Goal: Transaction & Acquisition: Purchase product/service

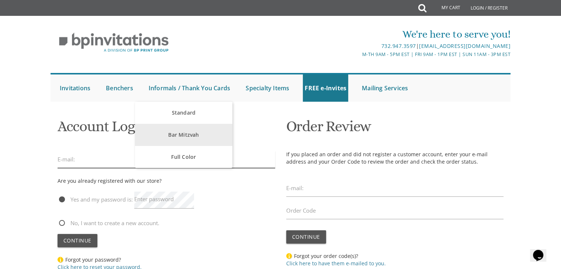
type input "[EMAIL_ADDRESS][DOMAIN_NAME]"
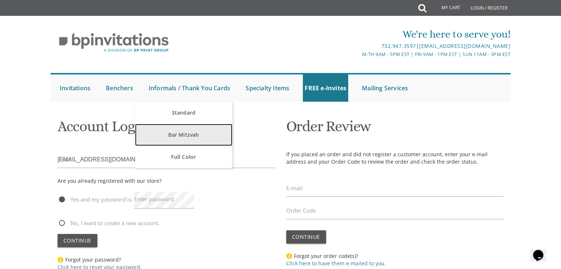
click at [180, 136] on link "Bar Mitzvah" at bounding box center [183, 135] width 97 height 22
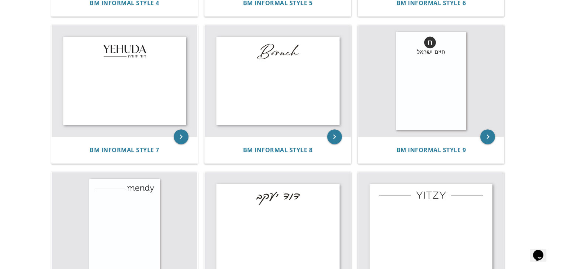
scroll to position [439, 0]
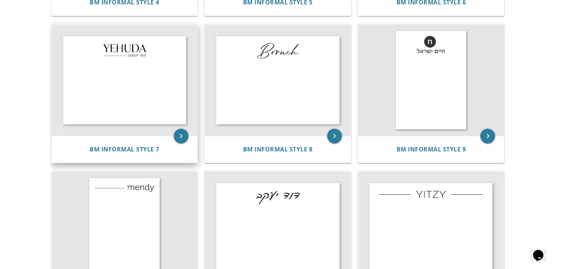
click at [105, 63] on img at bounding box center [125, 80] width 146 height 112
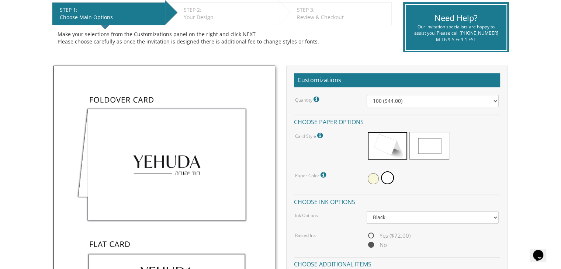
scroll to position [156, 0]
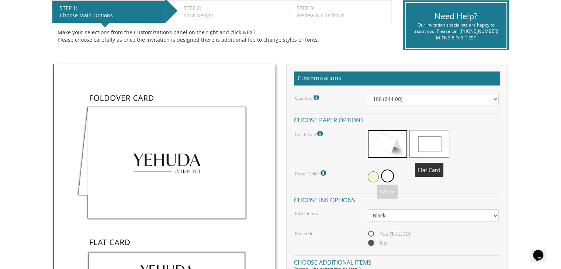
click at [422, 135] on span at bounding box center [428, 144] width 39 height 28
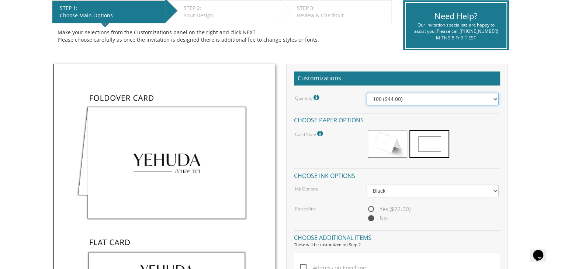
click at [398, 99] on select "100 ($44.00) 200 ($63.00) 300 ($82.00) 400 ($101.00) 500 ($120.00) 600 ($139.00…" at bounding box center [433, 99] width 132 height 13
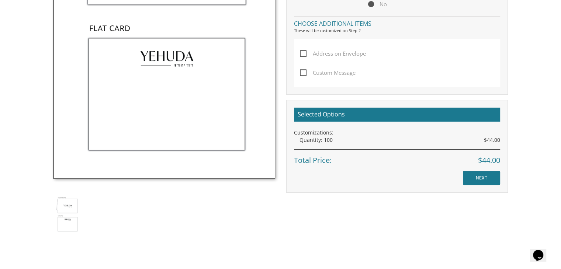
scroll to position [382, 0]
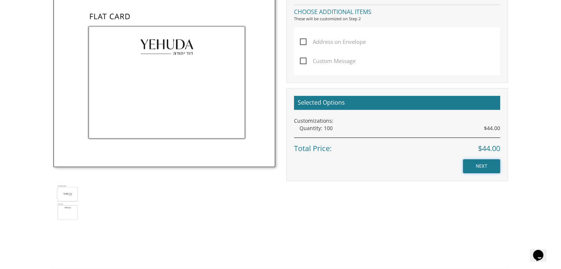
click at [471, 162] on input "NEXT" at bounding box center [481, 166] width 37 height 14
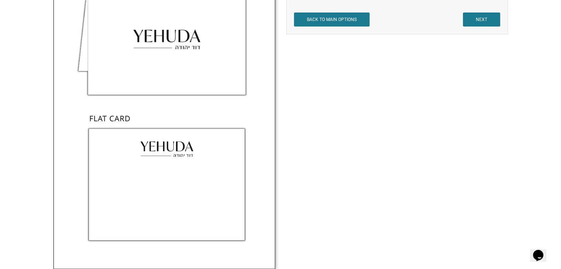
click at [162, 206] on img at bounding box center [164, 104] width 221 height 329
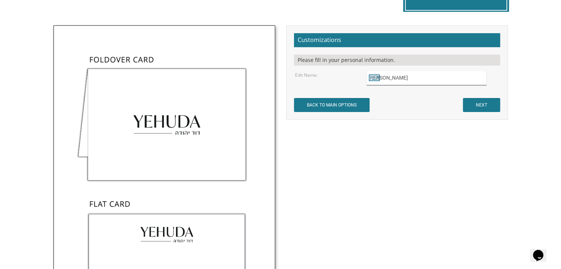
click at [420, 73] on input "Yehudaדוד יהודה" at bounding box center [427, 78] width 120 height 14
click at [403, 76] on input "Yehudaדוד יהודה" at bounding box center [427, 78] width 120 height 14
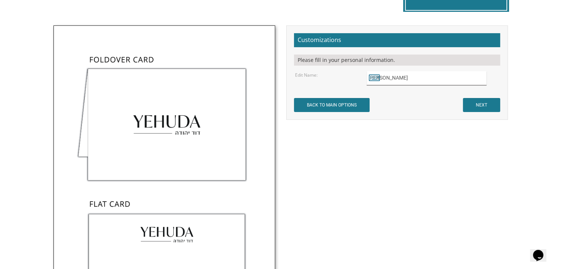
drag, startPoint x: 383, startPoint y: 77, endPoint x: 363, endPoint y: 77, distance: 19.5
click at [363, 77] on div "Binyamin בנימין" at bounding box center [432, 78] width 143 height 14
type input "Binyamin בנימין"
click at [478, 105] on input "NEXT" at bounding box center [481, 105] width 37 height 14
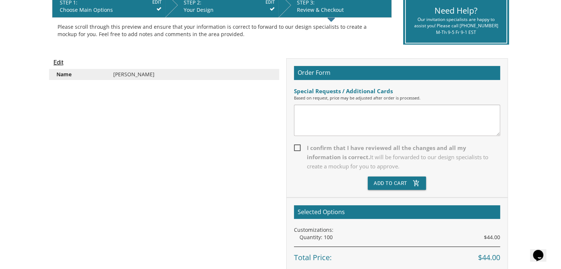
scroll to position [178, 0]
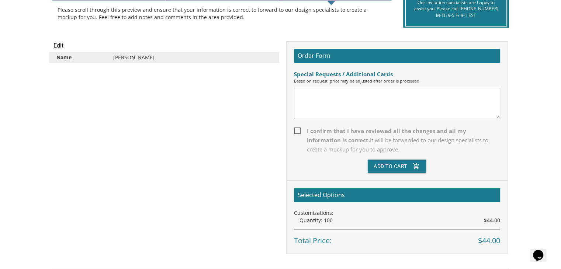
click at [318, 111] on textarea at bounding box center [397, 103] width 206 height 31
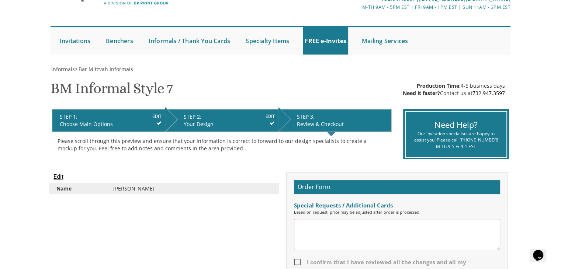
scroll to position [47, 0]
click at [485, 227] on textarea "I'd like the same "monogram" as what we had for my son's Bar Mitzvah invitation…" at bounding box center [397, 234] width 206 height 31
paste textarea "Order #557869"
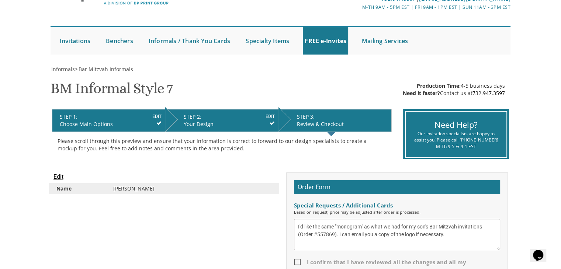
click at [333, 240] on textarea "I'd like the same "monogram" as what we had for my son's Bar Mitzvah invitation…" at bounding box center [397, 234] width 206 height 31
paste textarea "Bar Mitzvah Invitation Style 2 (bminv2)"
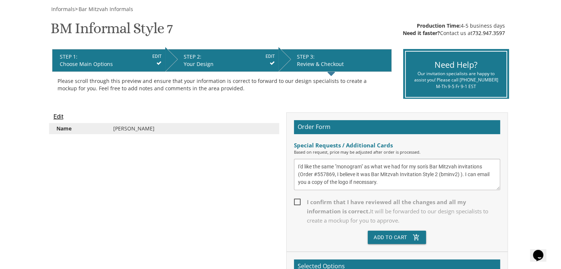
scroll to position [108, 0]
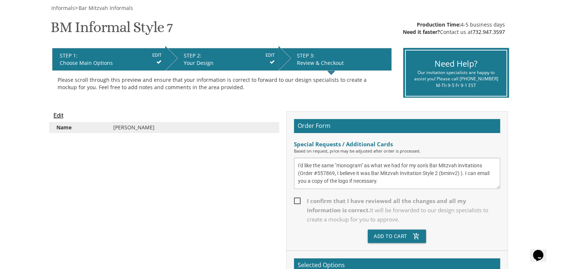
type textarea "I'd like the same "monogram" as what we had for my son's Bar Mitzvah invitation…"
click at [295, 200] on span "I confirm that I have reviewed all the changes and all my information is correc…" at bounding box center [397, 211] width 206 height 28
click at [295, 200] on input "I confirm that I have reviewed all the changes and all my information is correc…" at bounding box center [296, 200] width 5 height 5
checkbox input "true"
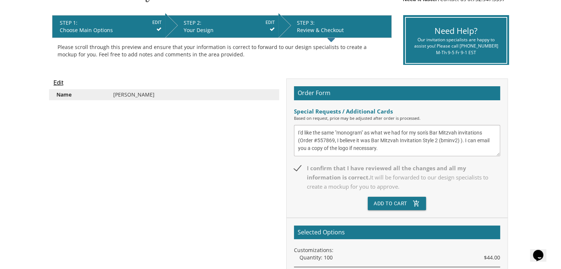
scroll to position [141, 0]
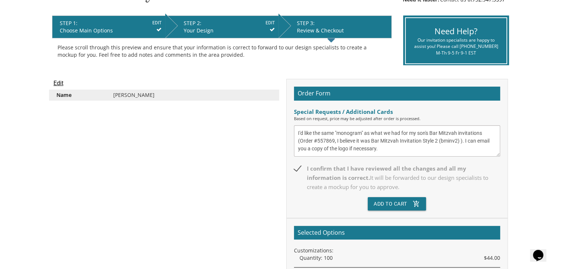
click at [485, 134] on textarea "I'd like the same "monogram" as what we had for my son's Bar Mitzvah invitation…" at bounding box center [397, 140] width 206 height 31
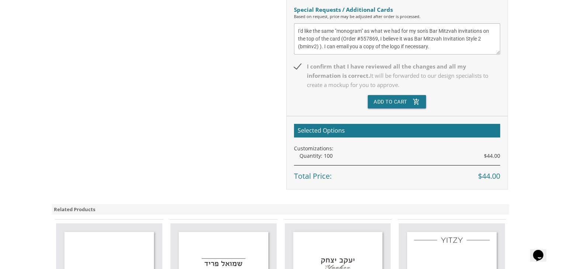
scroll to position [243, 0]
type textarea "I'd like the same "monogram" as what we had for my son's Bar Mitzvah invitation…"
click at [416, 105] on icon "add_shopping_cart" at bounding box center [416, 101] width 7 height 13
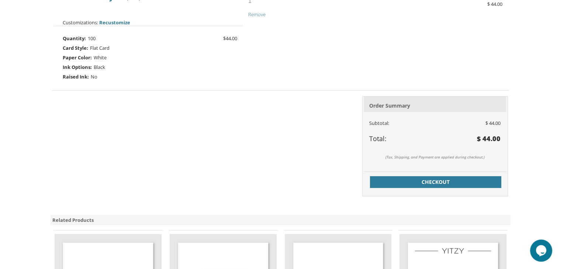
scroll to position [236, 0]
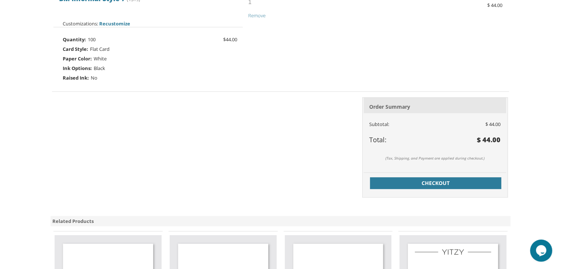
click at [273, 188] on div at bounding box center [166, 148] width 229 height 113
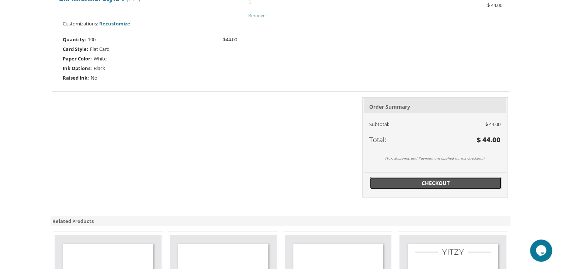
click at [394, 185] on span "Checkout" at bounding box center [435, 183] width 122 height 7
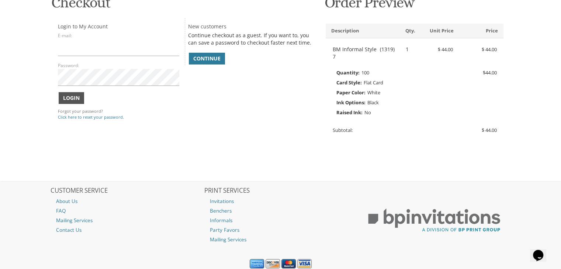
scroll to position [126, 0]
type input "[EMAIL_ADDRESS][DOMAIN_NAME]"
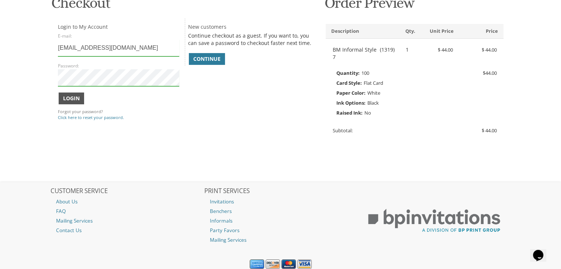
click at [63, 98] on span "Login" at bounding box center [71, 98] width 17 height 7
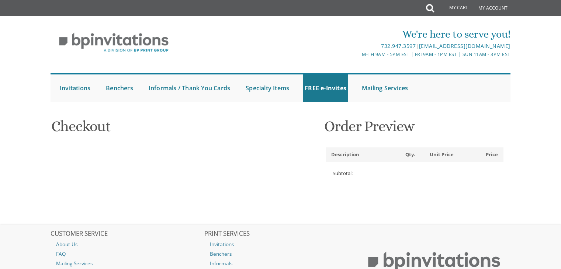
select select
type input "Chanoch"
type input "Hoenlein"
type input "[STREET_ADDRESS]"
type input "[GEOGRAPHIC_DATA]"
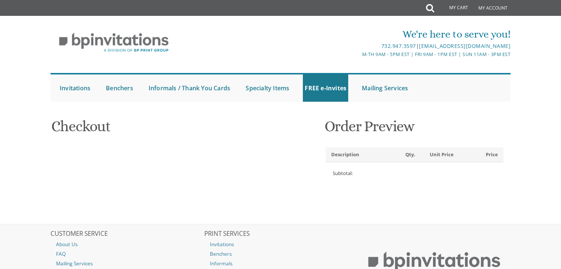
type input "21209-3809"
select select "US"
select select "MD"
type input "2679340357"
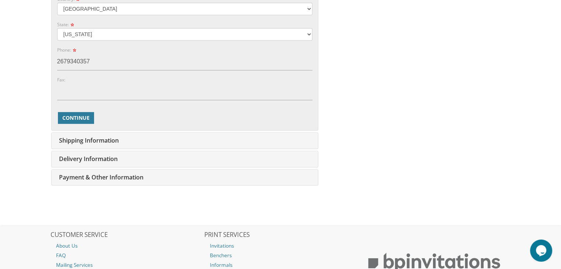
scroll to position [398, 0]
click at [81, 120] on button "Continue" at bounding box center [76, 117] width 36 height 12
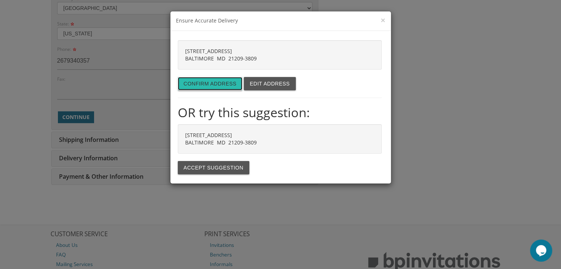
click at [195, 83] on button "Confirm address" at bounding box center [210, 83] width 65 height 13
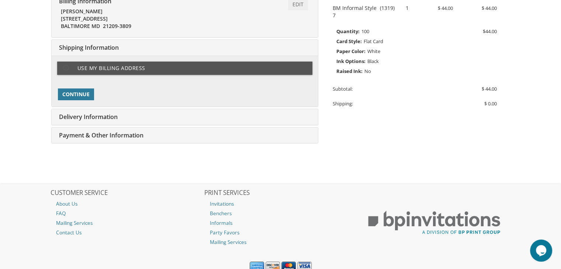
type input "[EMAIL_ADDRESS][DOMAIN_NAME]"
type input "[STREET_ADDRESS]"
type input "BALTIMORE"
type input "21209-3809"
select select "US"
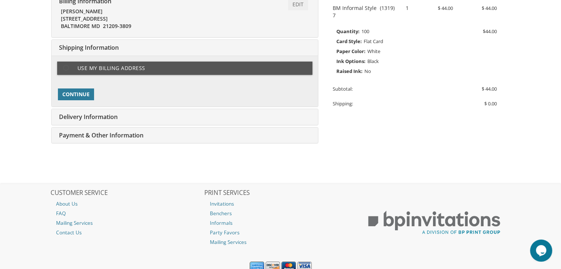
type input "2679340357"
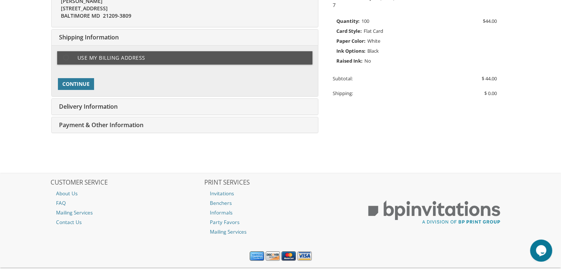
select select "MD"
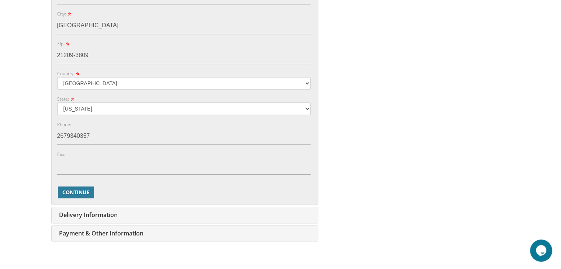
scroll to position [416, 0]
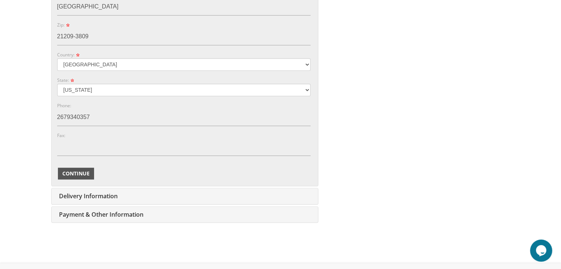
click at [91, 169] on button "Continue" at bounding box center [76, 174] width 36 height 12
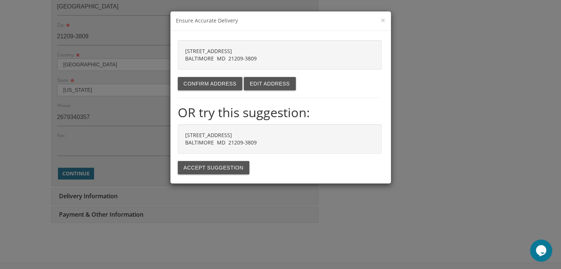
click at [209, 174] on div "2806 W STRATHMORE AVE BALTIMORE MD 21209-3809 Confirm address Edit address OR t…" at bounding box center [280, 107] width 221 height 153
click at [204, 169] on button "Accept suggestion" at bounding box center [214, 167] width 72 height 13
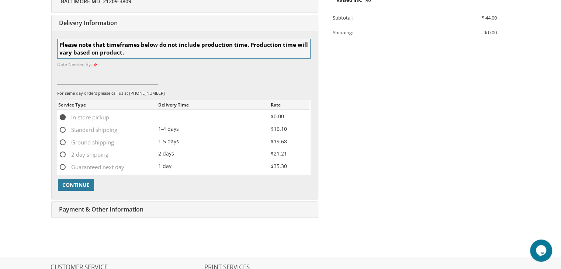
scroll to position [240, 0]
click at [83, 181] on span "Continue" at bounding box center [75, 184] width 27 height 7
click at [69, 74] on input "9/29/25" at bounding box center [107, 75] width 101 height 17
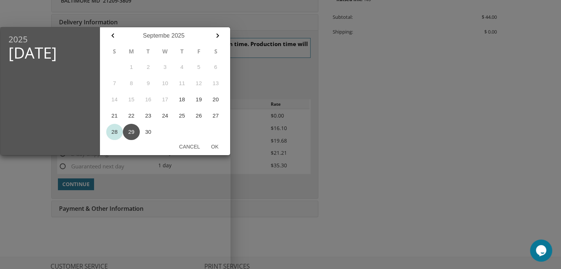
click at [108, 129] on button "28" at bounding box center [114, 132] width 17 height 16
click at [220, 144] on button "Ok" at bounding box center [214, 146] width 18 height 13
type input "Sep 28, 2025"
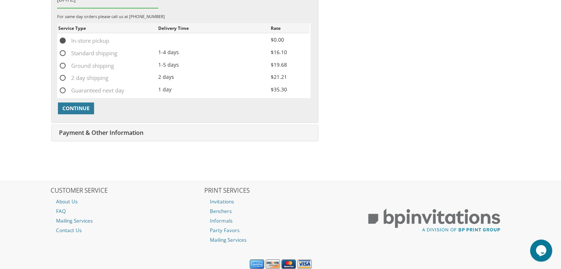
scroll to position [317, 0]
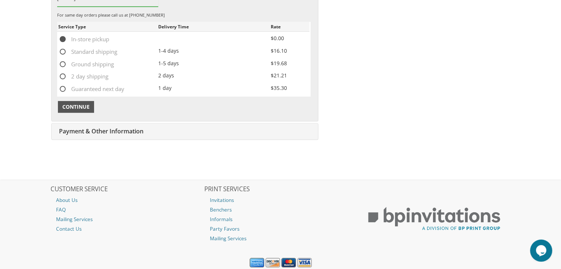
click at [62, 103] on span "Continue" at bounding box center [75, 106] width 27 height 7
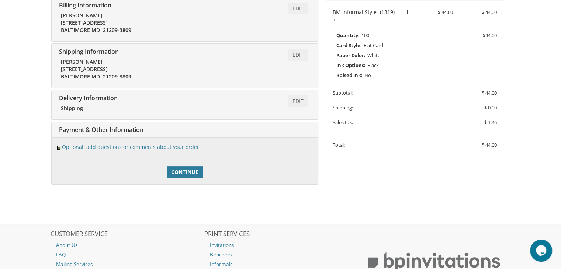
scroll to position [165, 0]
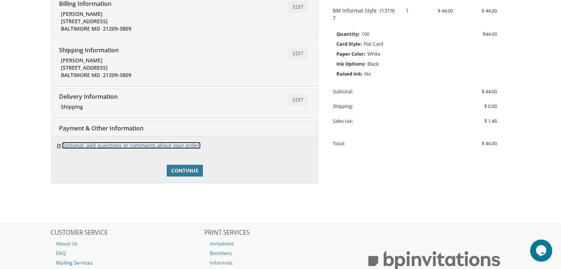
click at [101, 144] on link "Optional: add questions or comments about your order." at bounding box center [131, 145] width 139 height 7
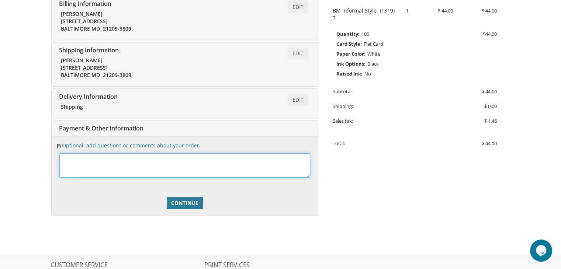
click at [105, 160] on textarea at bounding box center [184, 165] width 251 height 24
paste textarea "Bar Mitzvah Invitation Style 2 (bminv2)"
type textarea "Bar Mitzvah Invitation Style 2 (bminv2)"
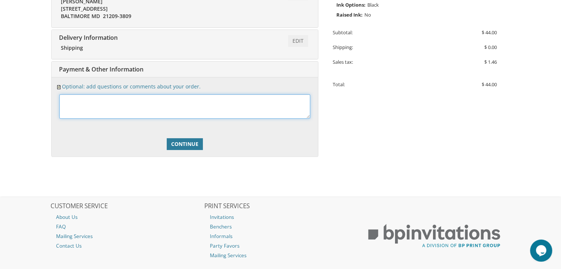
scroll to position [226, 0]
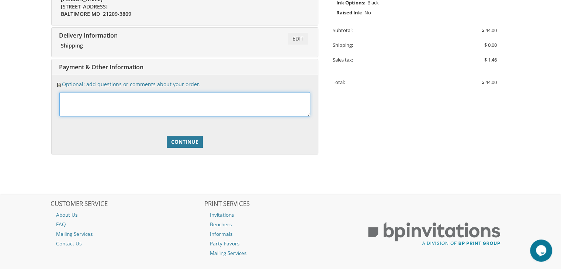
type textarea "W"
paste textarea "Bar Mitzvah Invitation Style 2 (bminv2)"
paste textarea "33996"
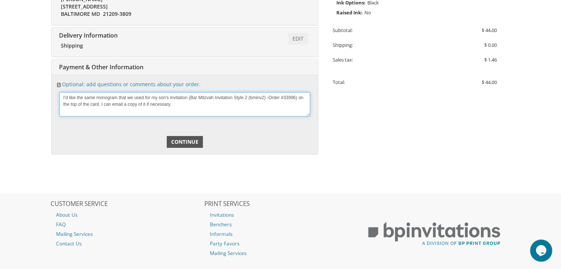
type textarea "I'd like the same monogram that we used for my son's invitation (Bar Mitzvah In…"
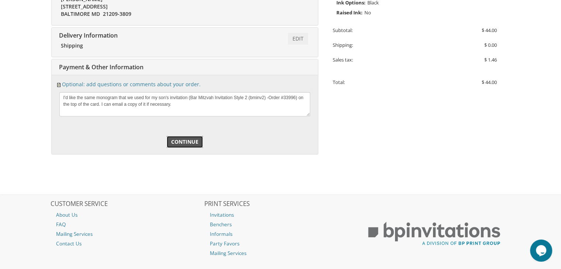
click at [183, 145] on span "Continue" at bounding box center [184, 141] width 27 height 7
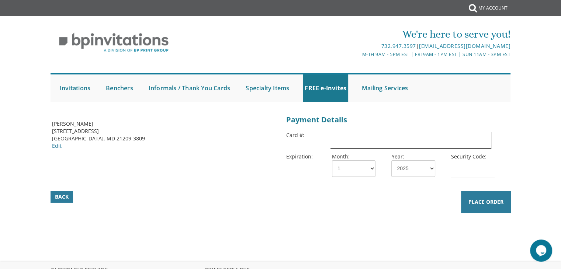
click at [337, 145] on input "text" at bounding box center [410, 140] width 160 height 17
type input "[CREDIT_CARD_NUMBER]"
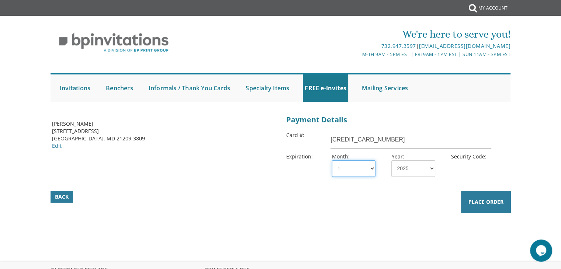
select select "10"
select select "28"
click at [461, 167] on input "text" at bounding box center [473, 168] width 44 height 17
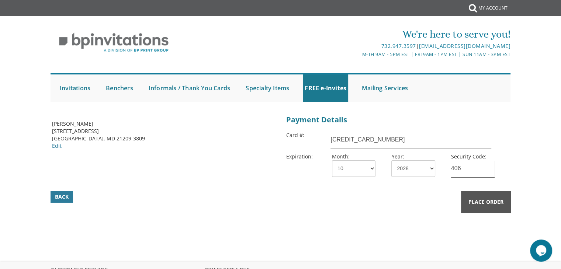
type input "406"
click at [479, 194] on button "Place Order" at bounding box center [486, 202] width 50 height 22
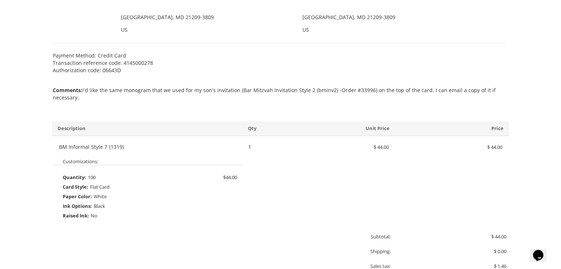
scroll to position [339, 0]
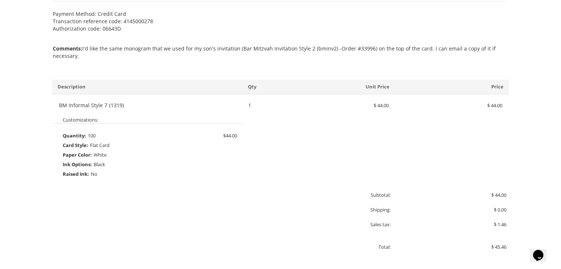
click at [388, 183] on div "BM Informal Style 7 (1319) Write your own review 1 $ 44.00 $ 44.00 $ 44.00 No c…" at bounding box center [280, 145] width 449 height 86
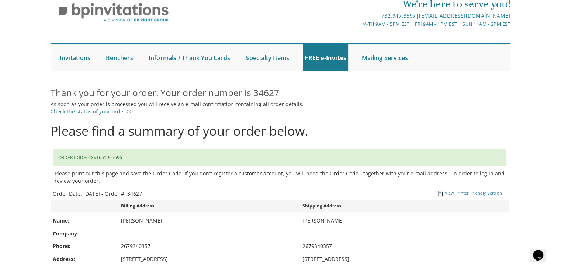
scroll to position [0, 0]
